Goal: Transaction & Acquisition: Purchase product/service

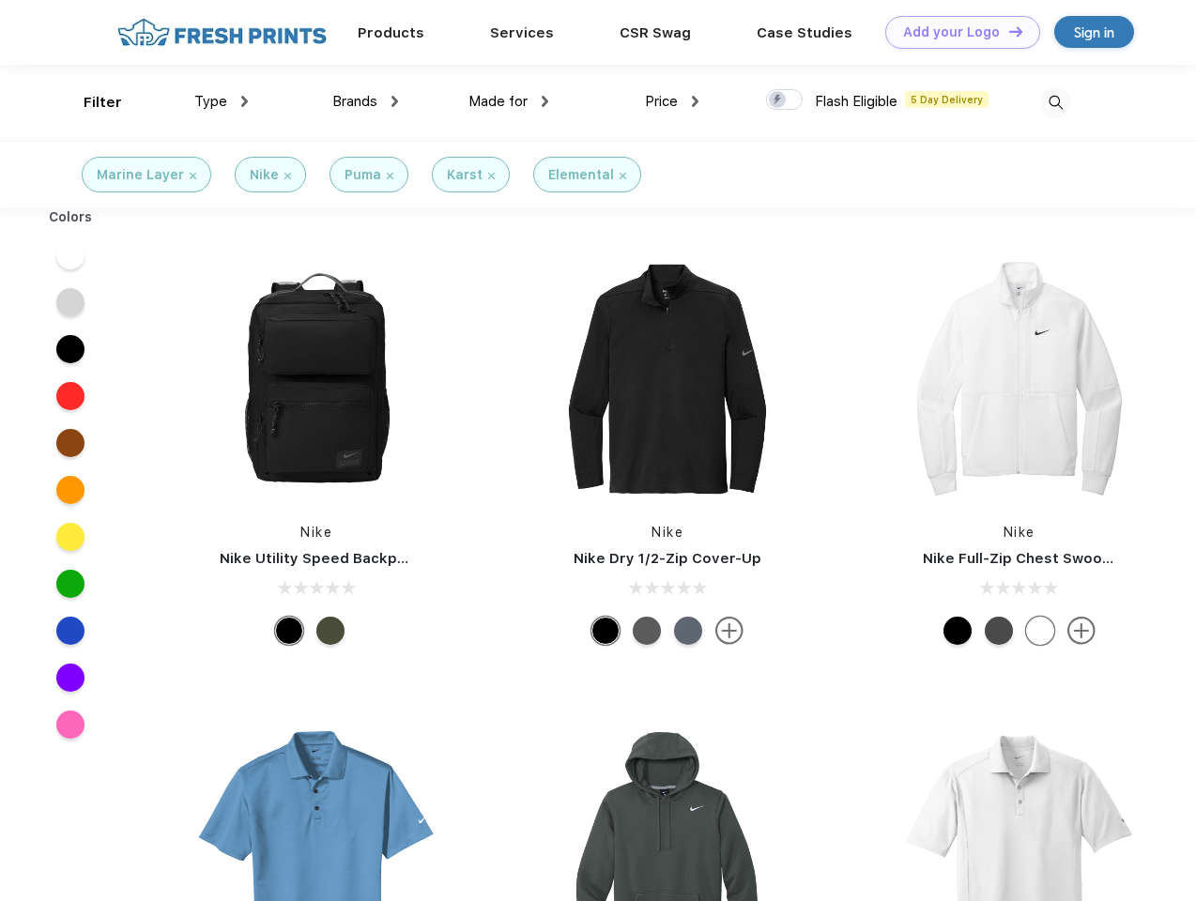
click at [956, 32] on link "Add your Logo Design Tool" at bounding box center [962, 32] width 155 height 33
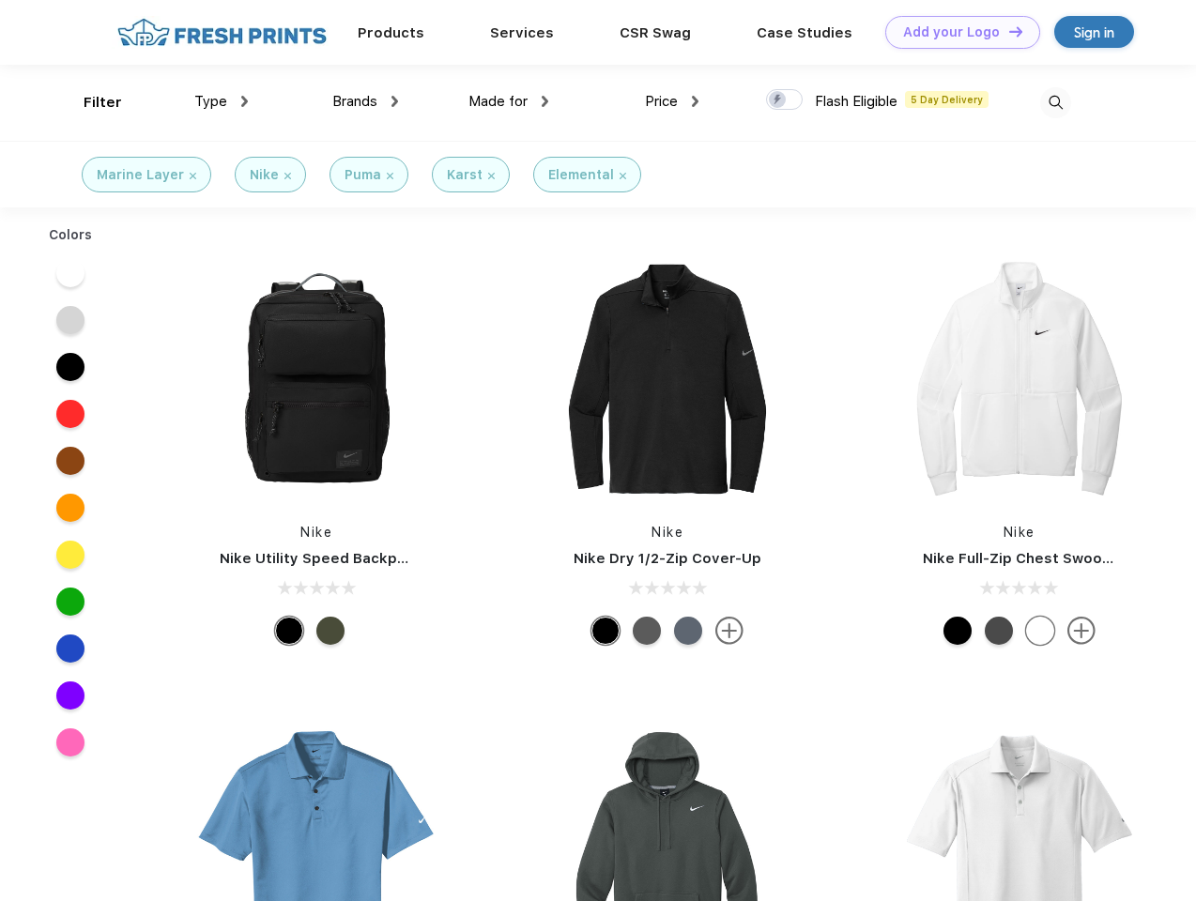
click at [0, 0] on div "Design Tool" at bounding box center [0, 0] width 0 height 0
click at [1007, 31] on link "Add your Logo Design Tool" at bounding box center [962, 32] width 155 height 33
click at [90, 102] on div "Filter" at bounding box center [103, 103] width 38 height 22
click at [222, 101] on span "Type" at bounding box center [210, 101] width 33 height 17
click at [365, 101] on span "Brands" at bounding box center [354, 101] width 45 height 17
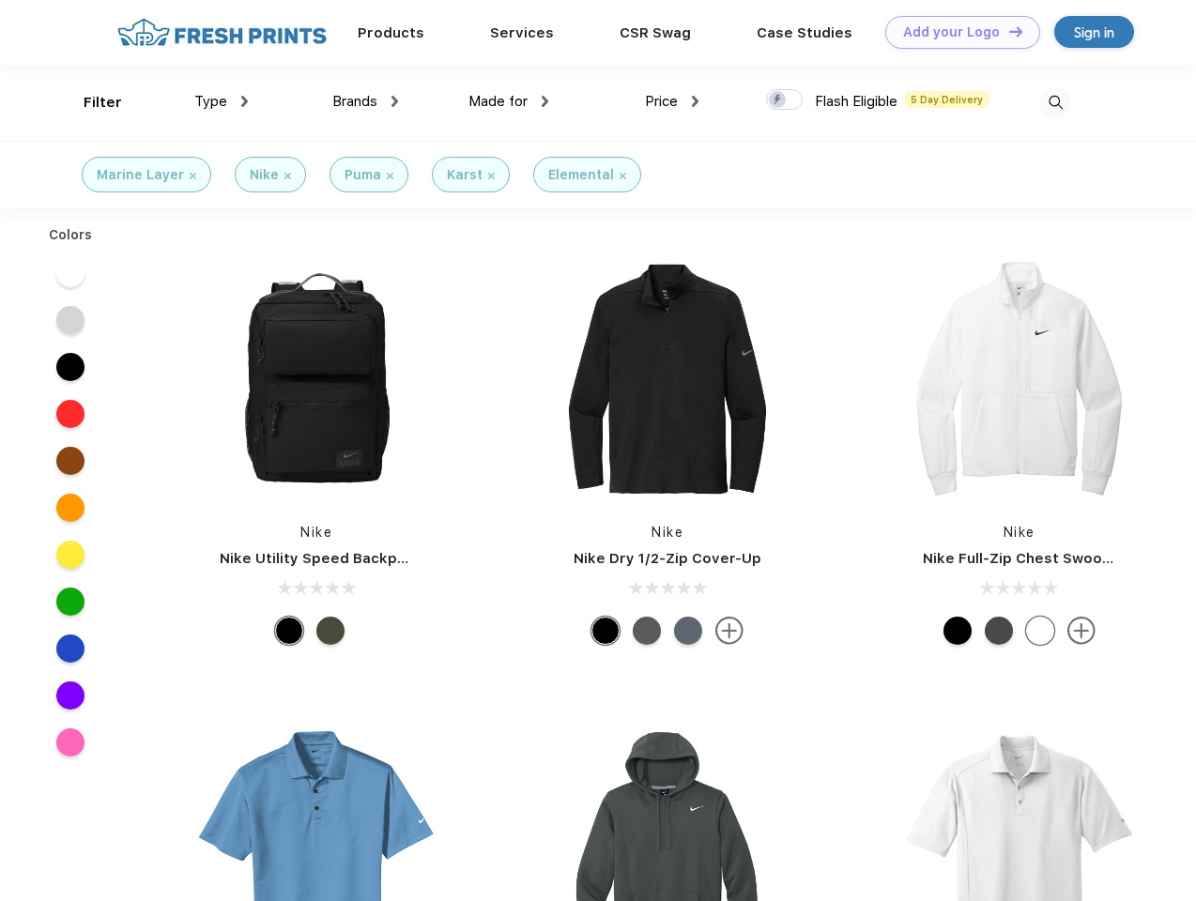
click at [509, 101] on span "Made for" at bounding box center [497, 101] width 59 height 17
click at [672, 101] on span "Price" at bounding box center [661, 101] width 33 height 17
click at [785, 100] on div at bounding box center [784, 99] width 37 height 21
click at [778, 100] on input "checkbox" at bounding box center [772, 94] width 12 height 12
click at [1055, 102] on img at bounding box center [1055, 102] width 31 height 31
